Goal: Information Seeking & Learning: Learn about a topic

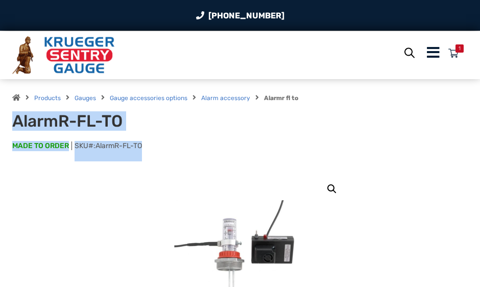
drag, startPoint x: 158, startPoint y: 146, endPoint x: -9, endPoint y: 129, distance: 168.5
copy div "AlarmR-FL-TO MADE TO ORDER SKU#: AlarmR-FL-TO"
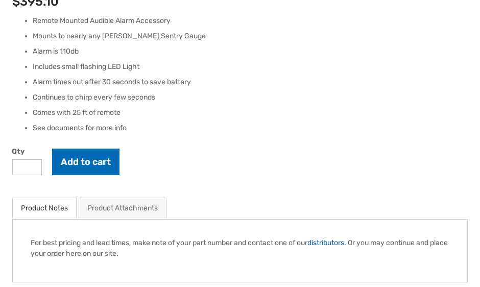
scroll to position [511, 0]
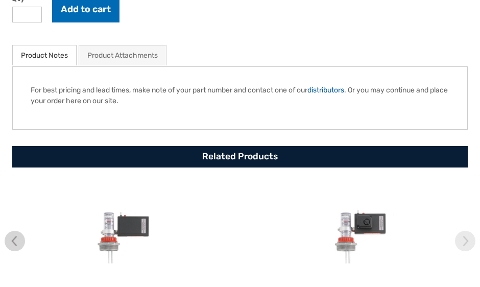
click at [133, 51] on link "Product Attachments" at bounding box center [122, 55] width 71 height 20
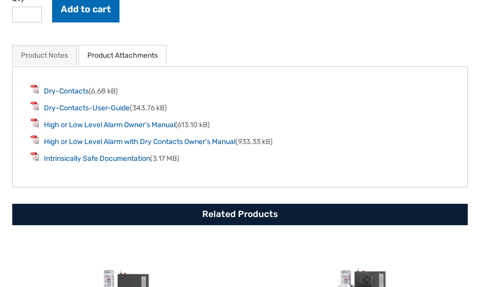
click at [58, 59] on link "Product Notes" at bounding box center [44, 55] width 47 height 20
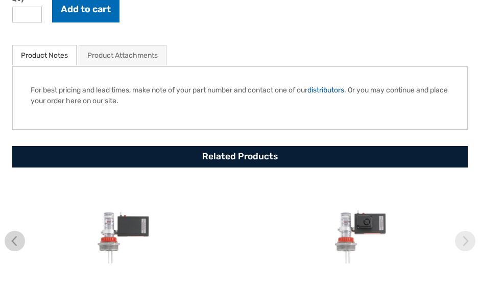
click at [92, 55] on link "Product Attachments" at bounding box center [122, 55] width 71 height 20
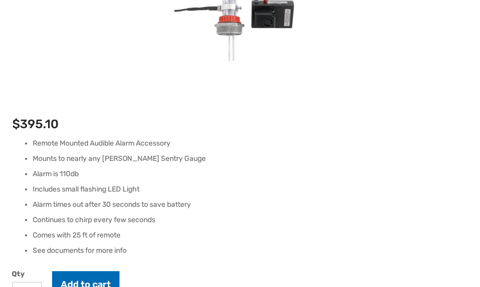
scroll to position [204, 0]
